Goal: Find specific page/section: Find specific page/section

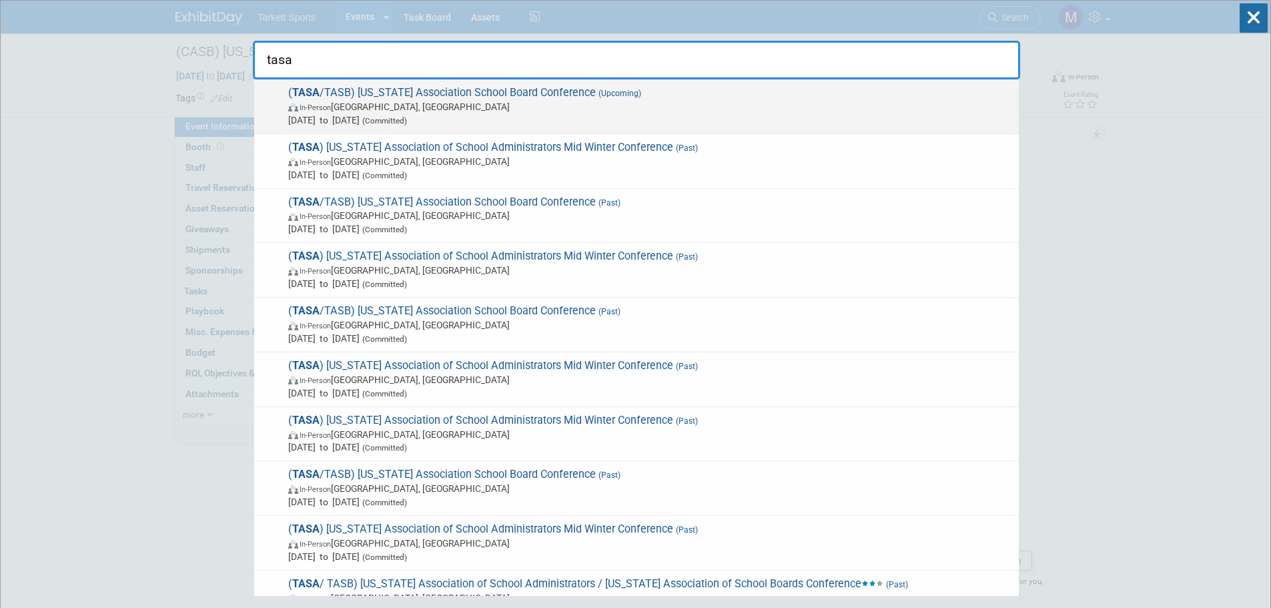
type input "tasa"
click at [549, 83] on div "( TASA /TASB) [US_STATE] Association School Board Conference (Upcoming) In-Pers…" at bounding box center [636, 106] width 765 height 55
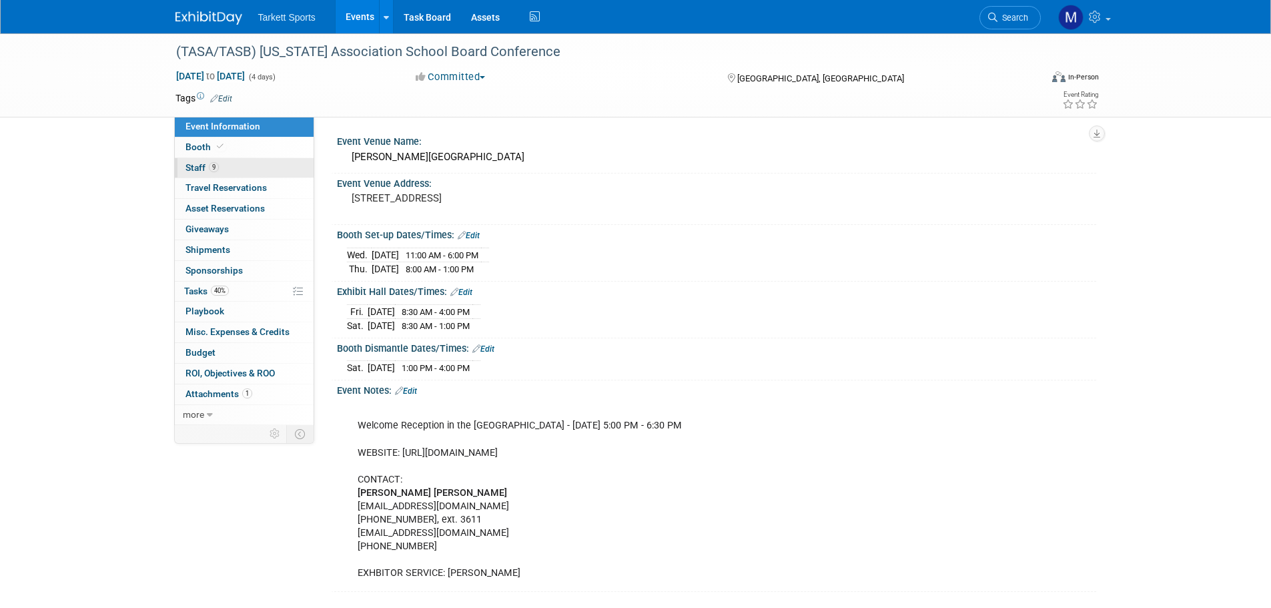
click at [238, 168] on link "9 Staff 9" at bounding box center [244, 168] width 139 height 20
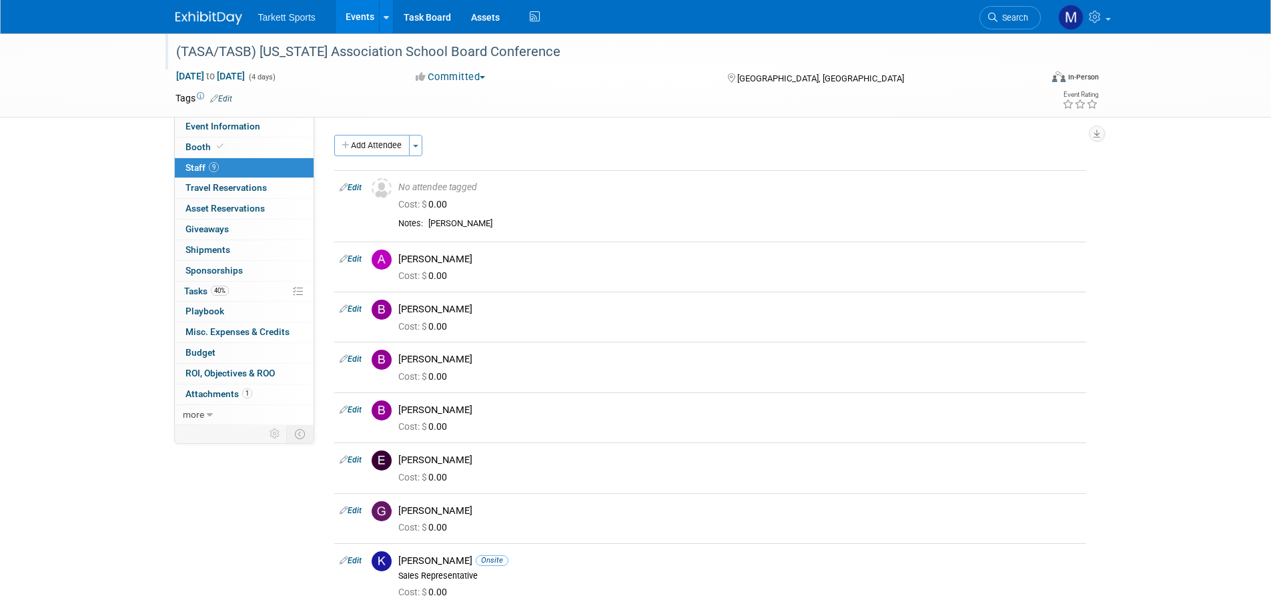
click at [363, 58] on div "(TASA/TASB) Texas Association School Board Conference" at bounding box center [595, 52] width 849 height 24
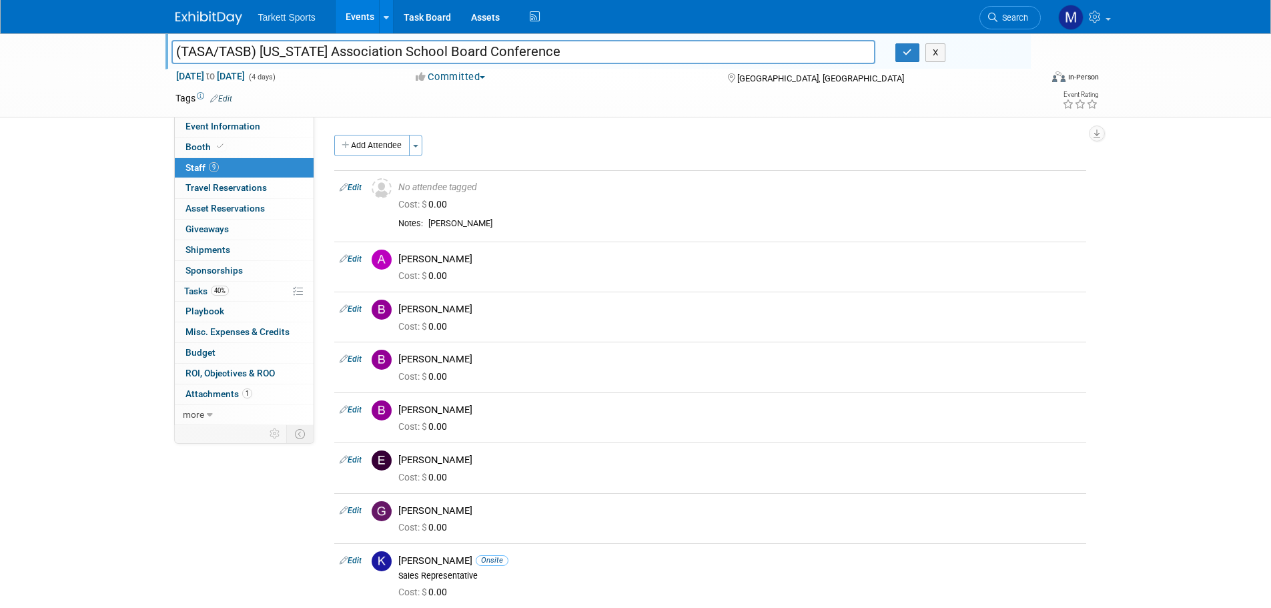
drag, startPoint x: 563, startPoint y: 53, endPoint x: 36, endPoint y: 53, distance: 527.1
click at [36, 53] on div "(TASA/TASB) Texas Association School Board Conference (TASA/TASB) Texas Associa…" at bounding box center [635, 75] width 1271 height 84
drag, startPoint x: 248, startPoint y: 297, endPoint x: 257, endPoint y: 324, distance: 28.7
click at [248, 296] on link "40% Tasks 40%" at bounding box center [244, 292] width 139 height 20
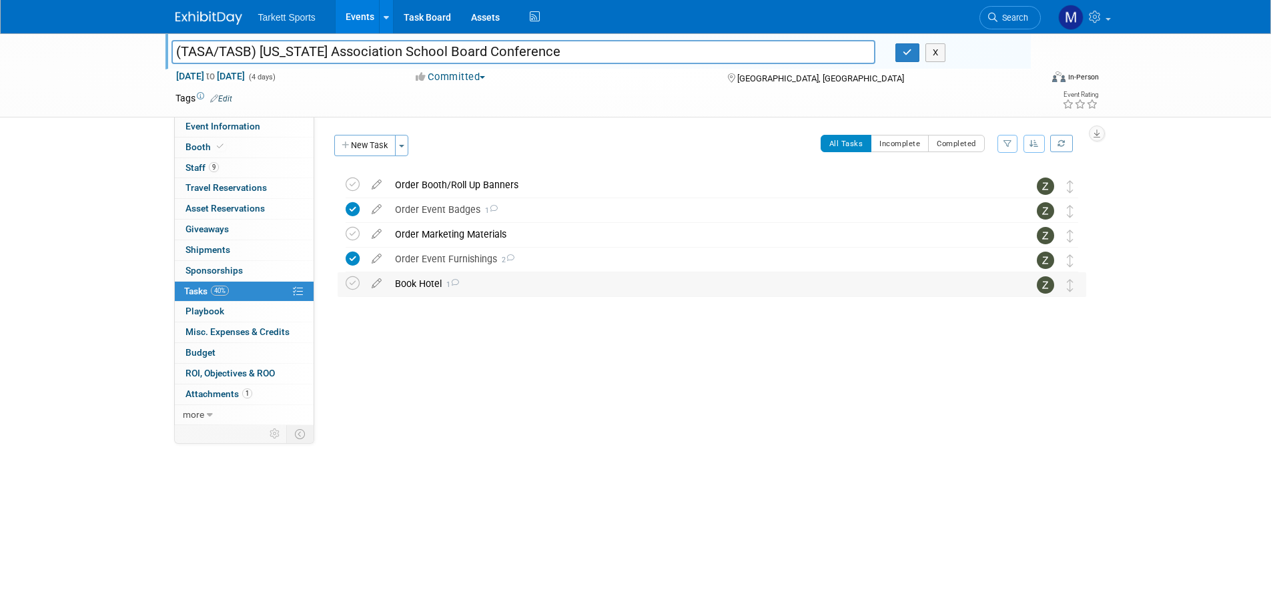
click at [426, 276] on div "Book Hotel 1" at bounding box center [699, 283] width 622 height 23
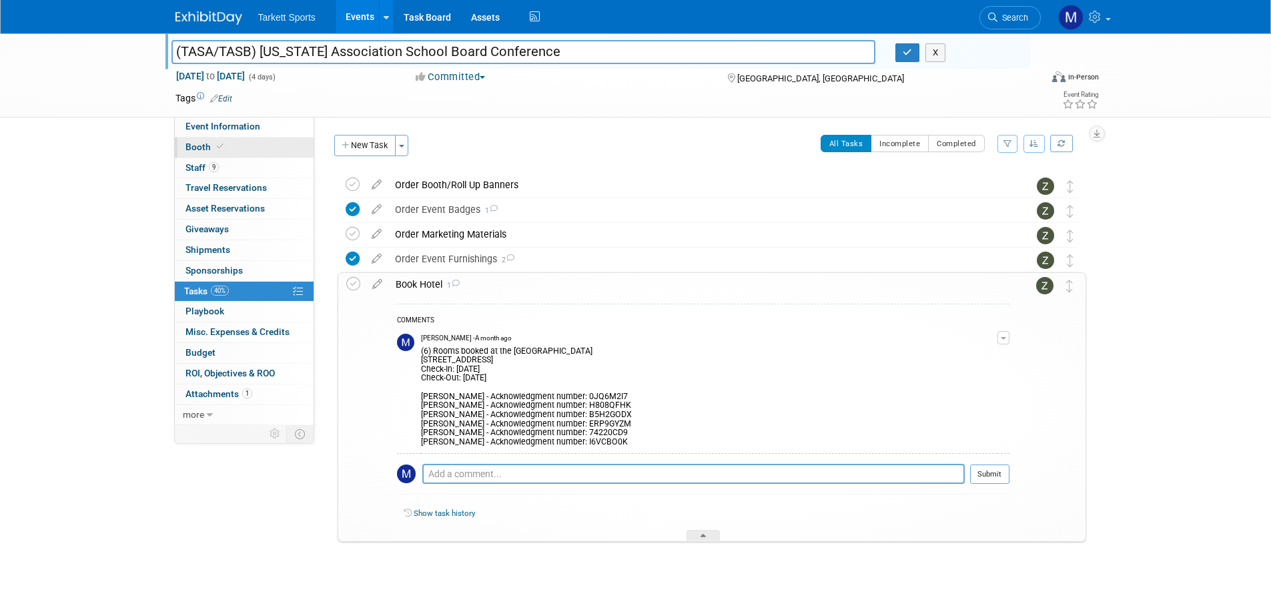
click at [222, 156] on link "Booth" at bounding box center [244, 147] width 139 height 20
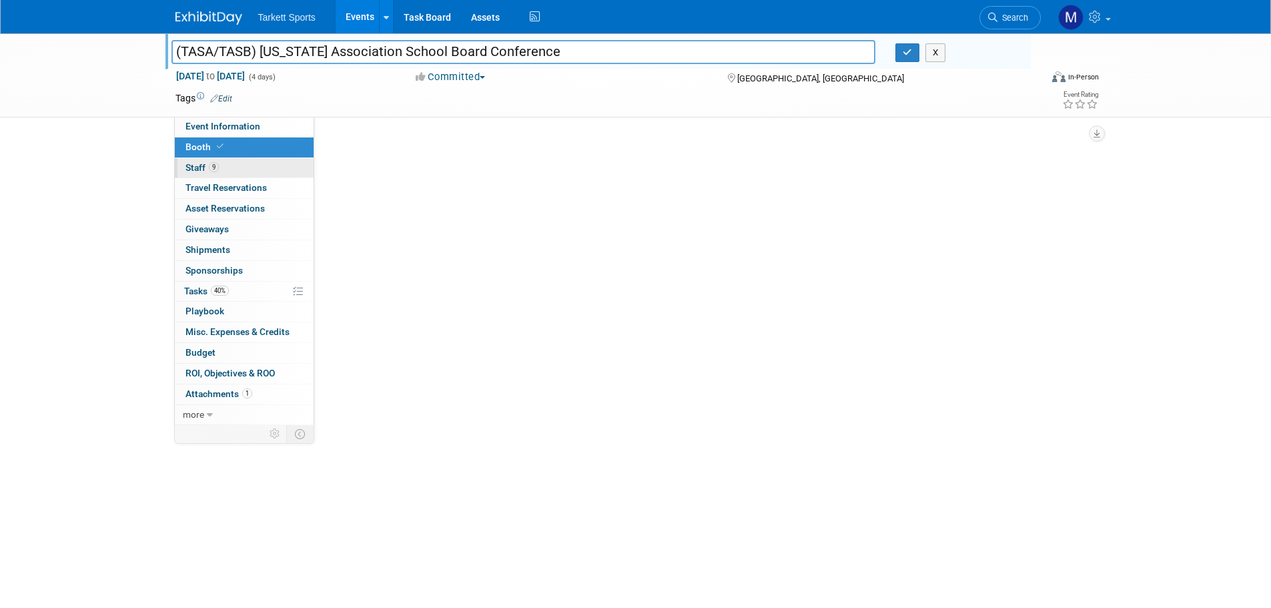
select select "FieldTurf, [PERSON_NAME], Indoor"
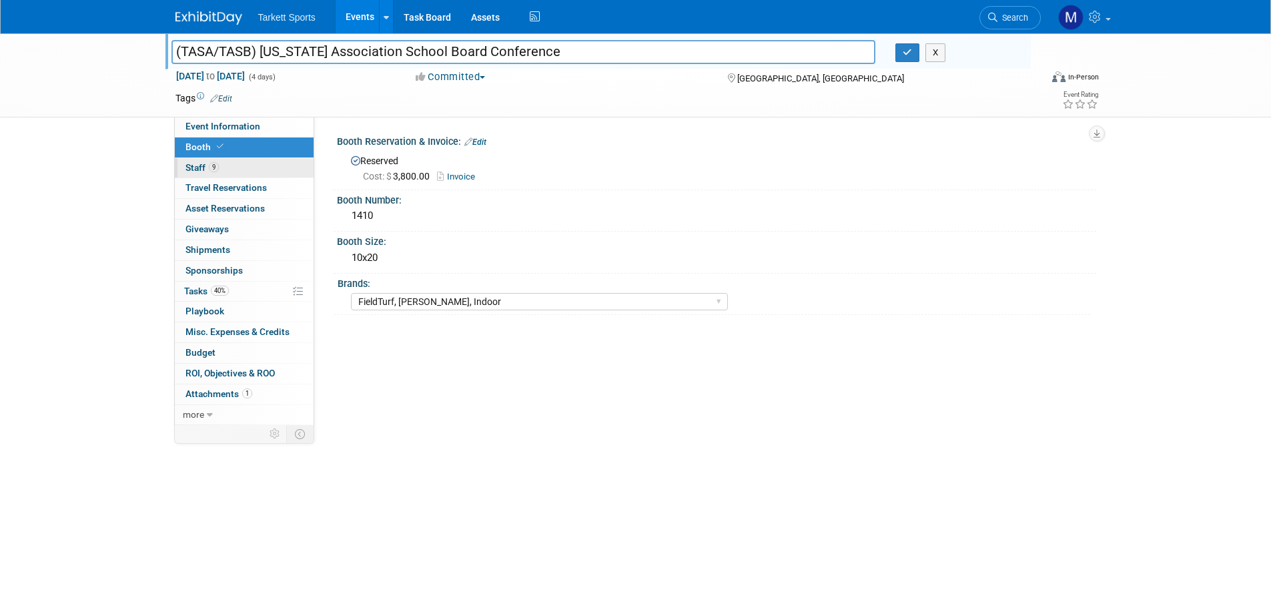
click at [226, 165] on link "9 Staff 9" at bounding box center [244, 168] width 139 height 20
